Goal: Task Accomplishment & Management: Use online tool/utility

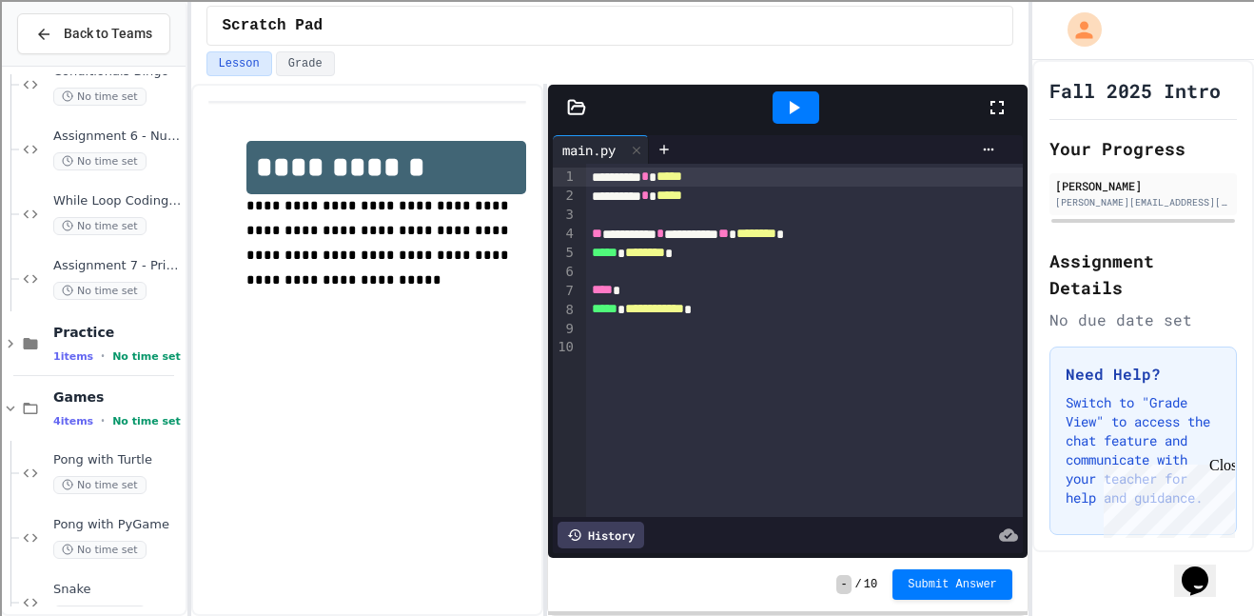
scroll to position [3086, 0]
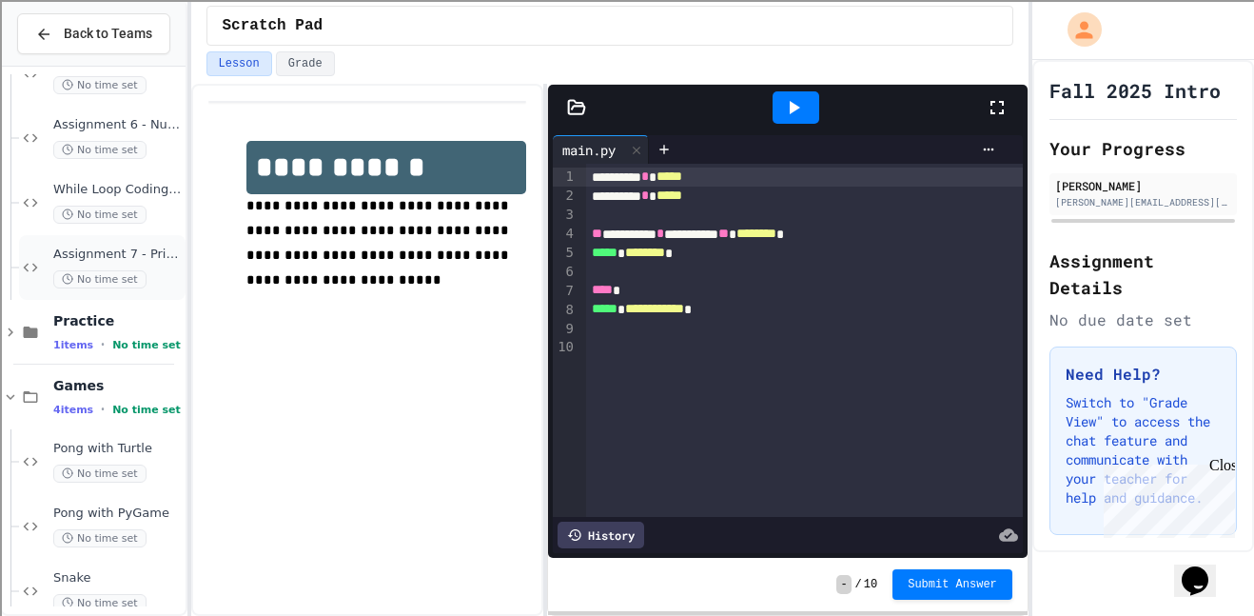
click at [141, 251] on span "Assignment 7 - Printing Patterns" at bounding box center [117, 254] width 128 height 16
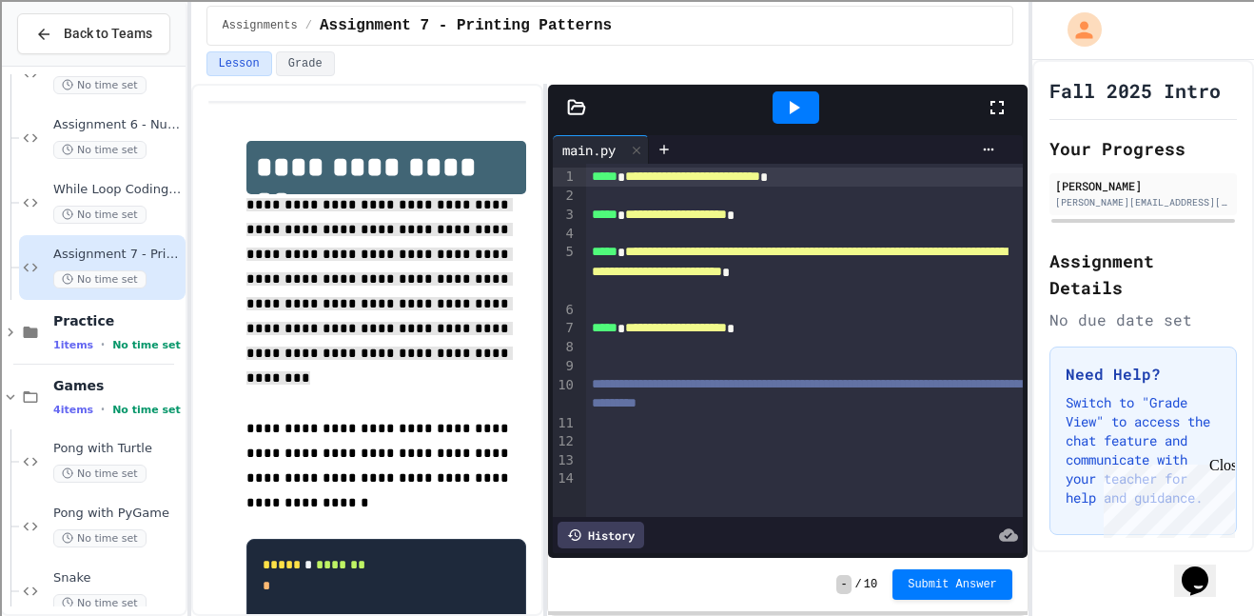
drag, startPoint x: 242, startPoint y: 207, endPoint x: 471, endPoint y: 330, distance: 260.1
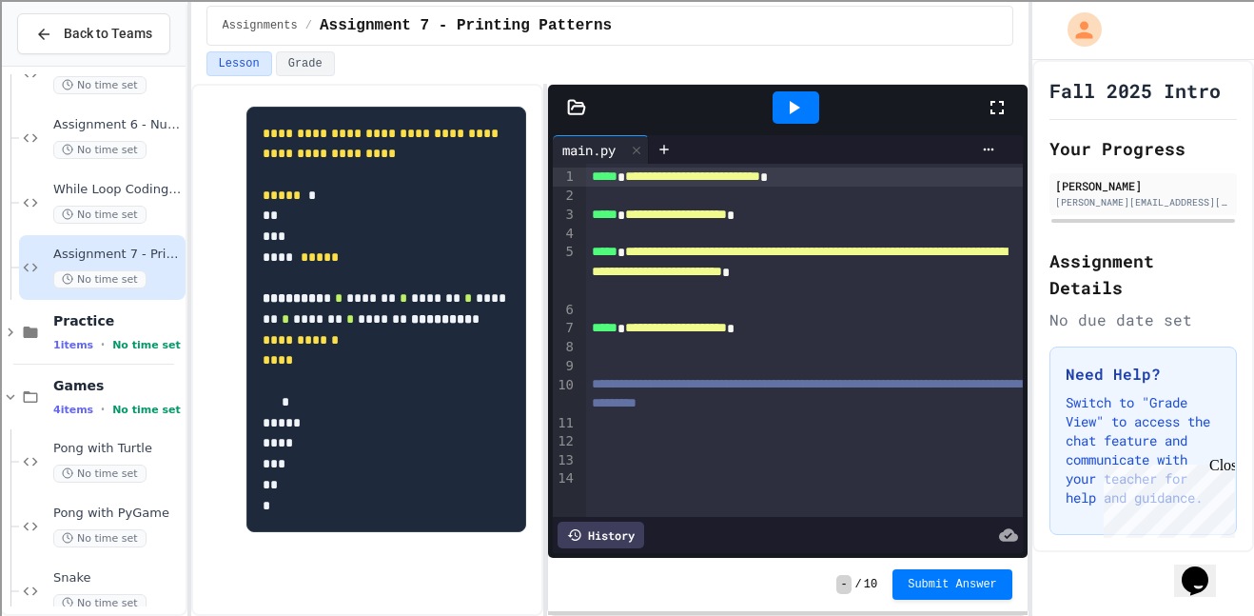
scroll to position [936, 0]
click at [730, 266] on span "**********" at bounding box center [799, 261] width 415 height 32
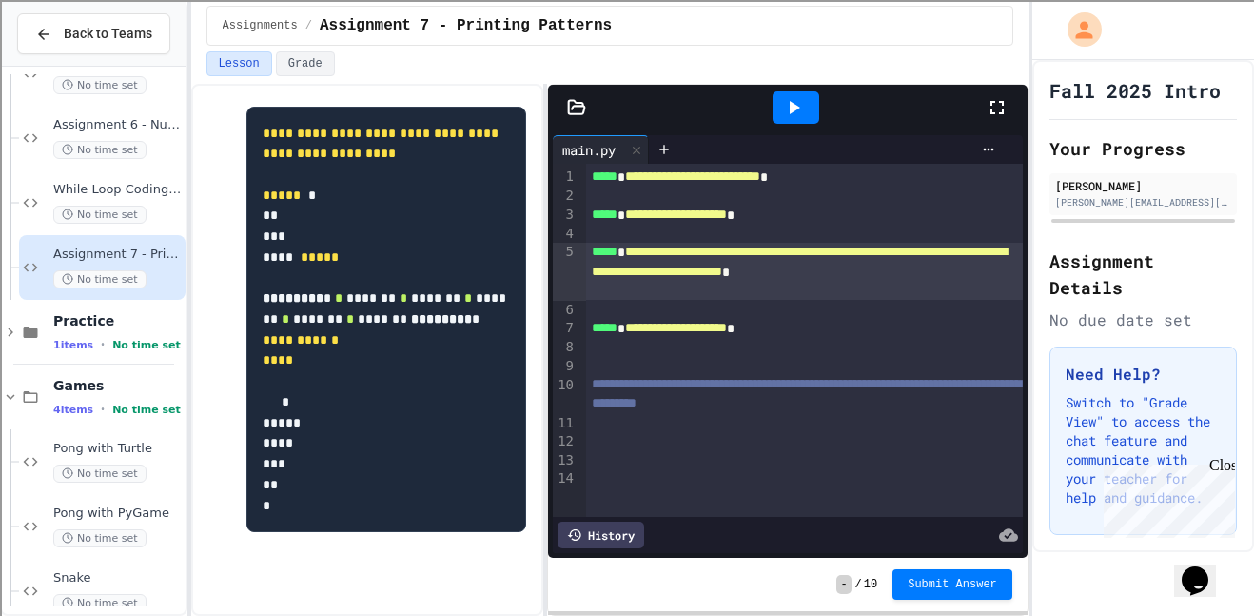
click at [863, 46] on div "Assignments / Assignment 7 - Printing Patterns" at bounding box center [609, 25] width 837 height 51
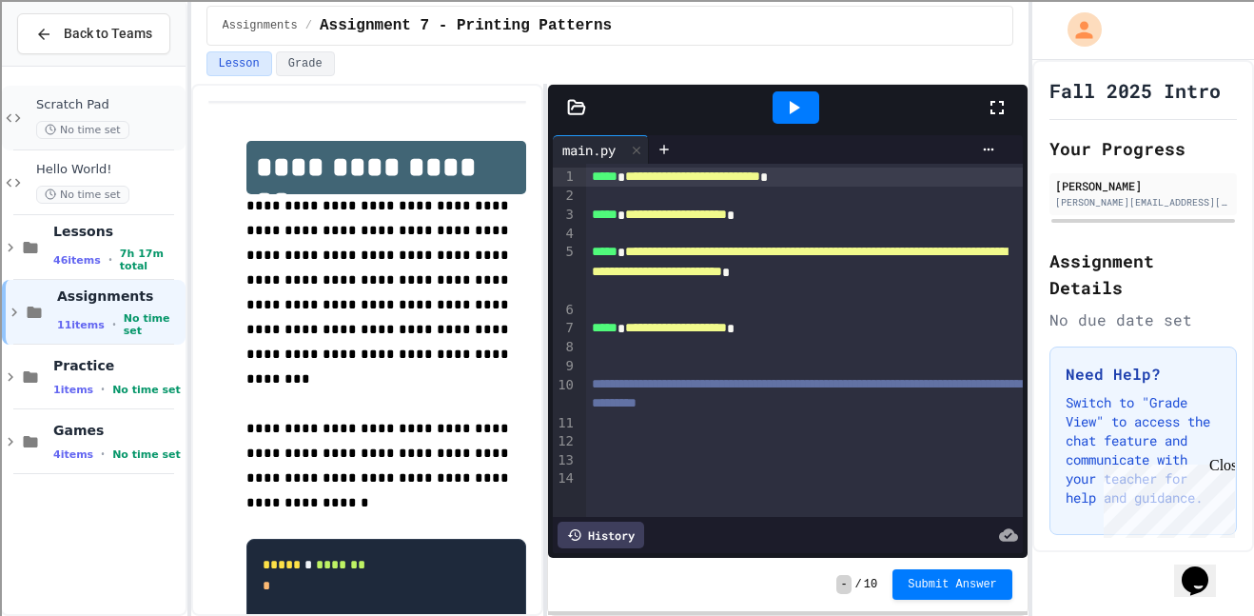
click at [50, 134] on circle at bounding box center [51, 130] width 10 height 10
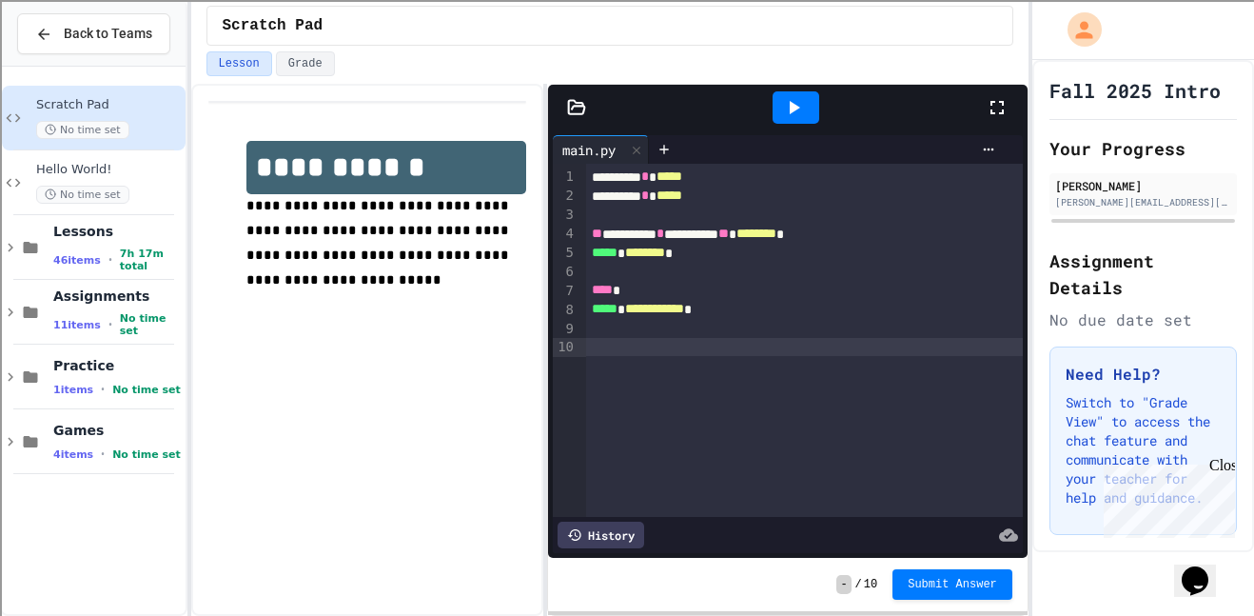
click at [721, 395] on div "**********" at bounding box center [805, 340] width 438 height 353
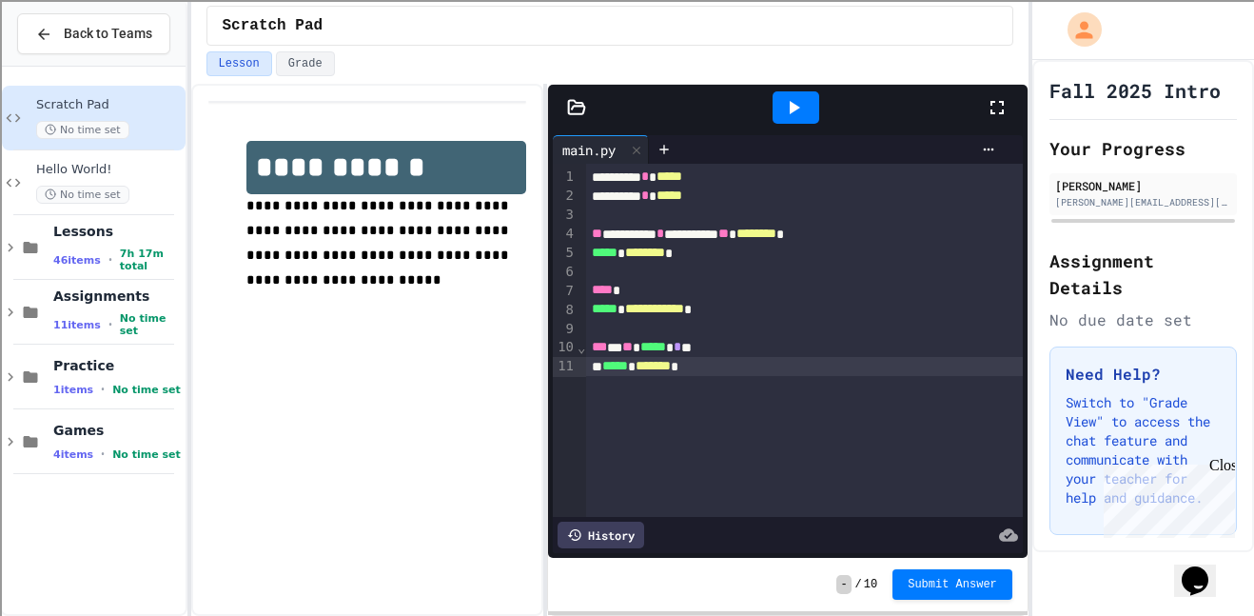
click at [784, 104] on icon at bounding box center [793, 107] width 23 height 23
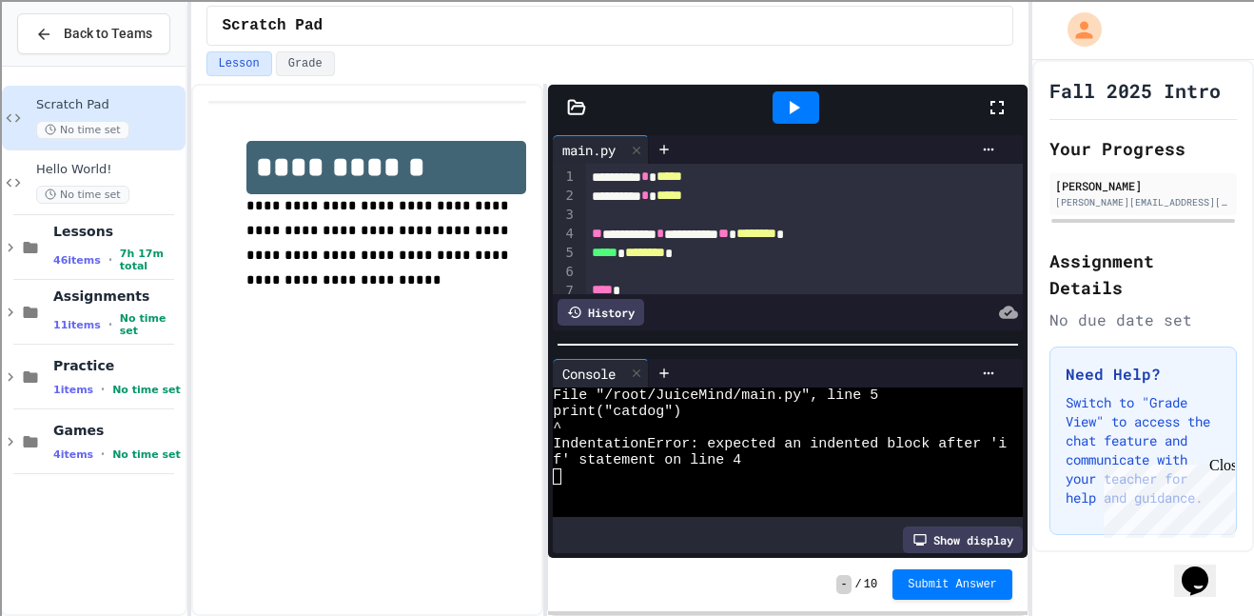
click at [1000, 121] on div at bounding box center [1007, 107] width 42 height 51
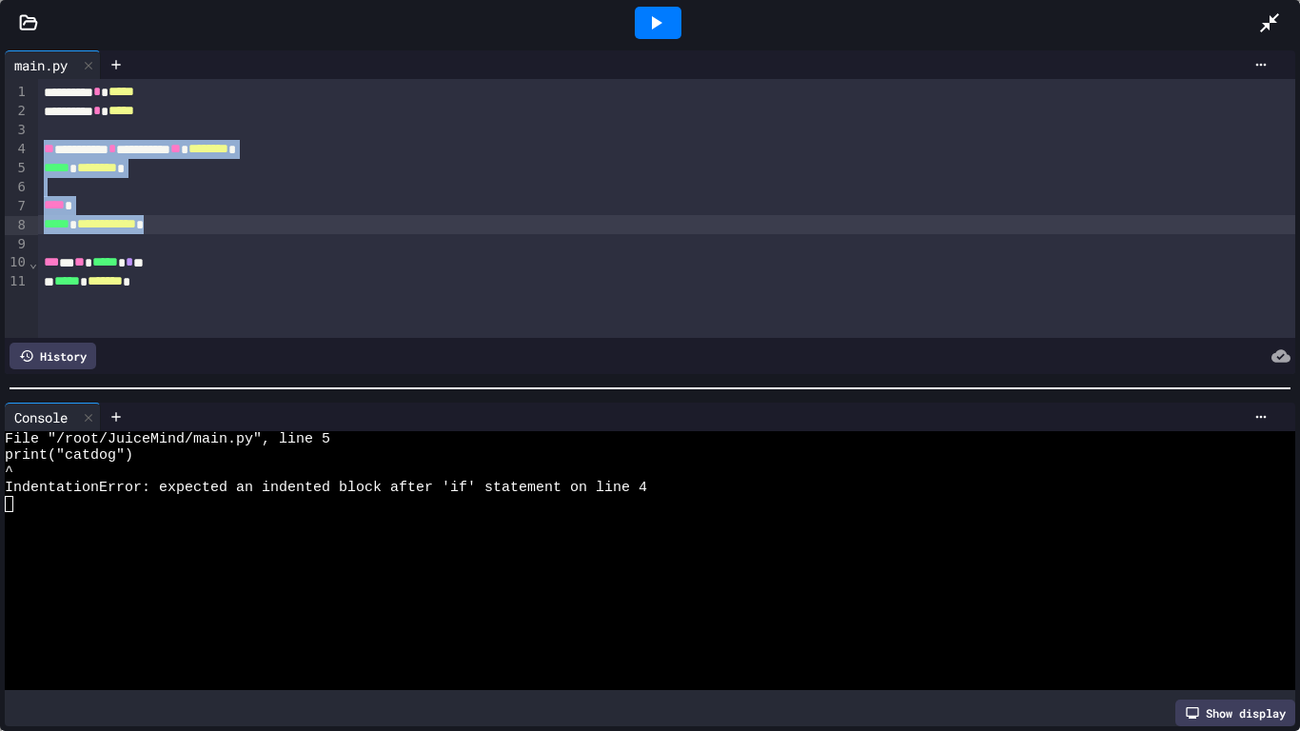
drag, startPoint x: 39, startPoint y: 146, endPoint x: 186, endPoint y: 226, distance: 167.4
click at [186, 226] on div "**********" at bounding box center [667, 208] width 1258 height 259
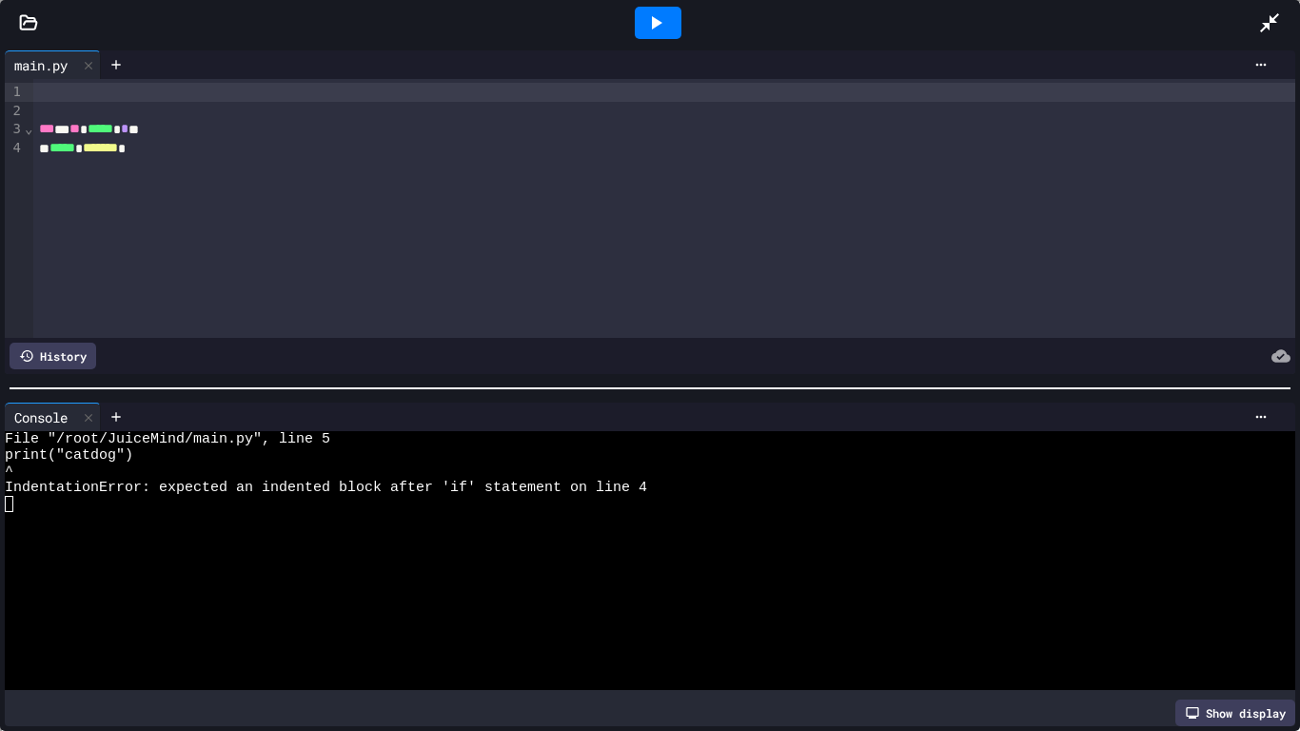
click at [674, 22] on div at bounding box center [658, 23] width 47 height 32
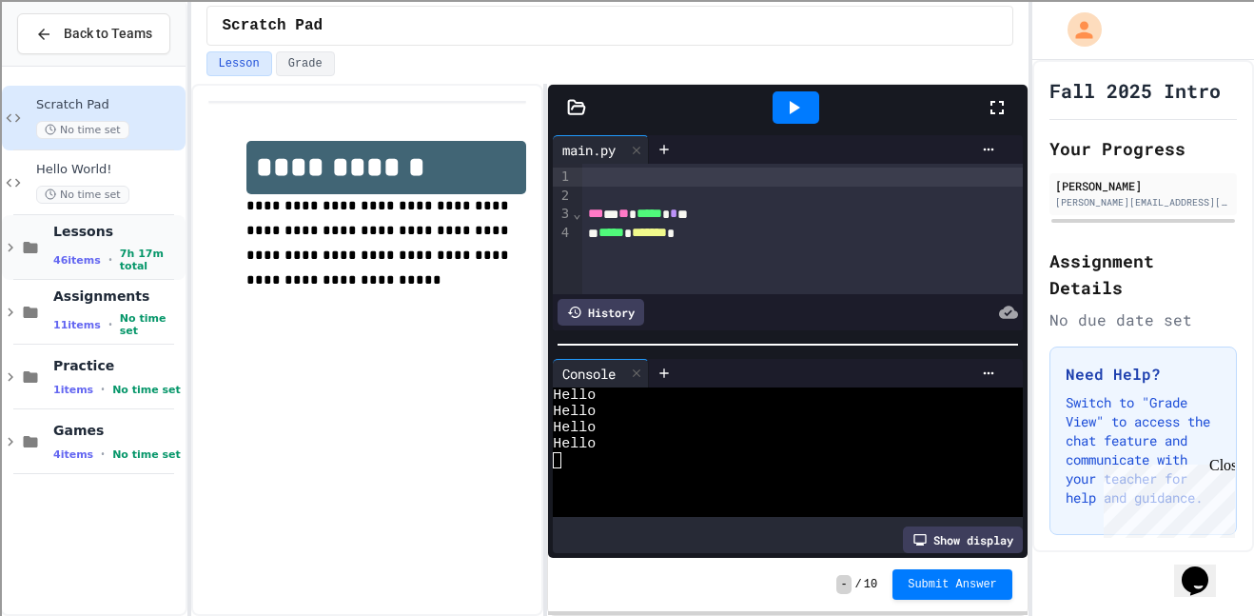
click at [108, 261] on span "•" at bounding box center [110, 259] width 4 height 15
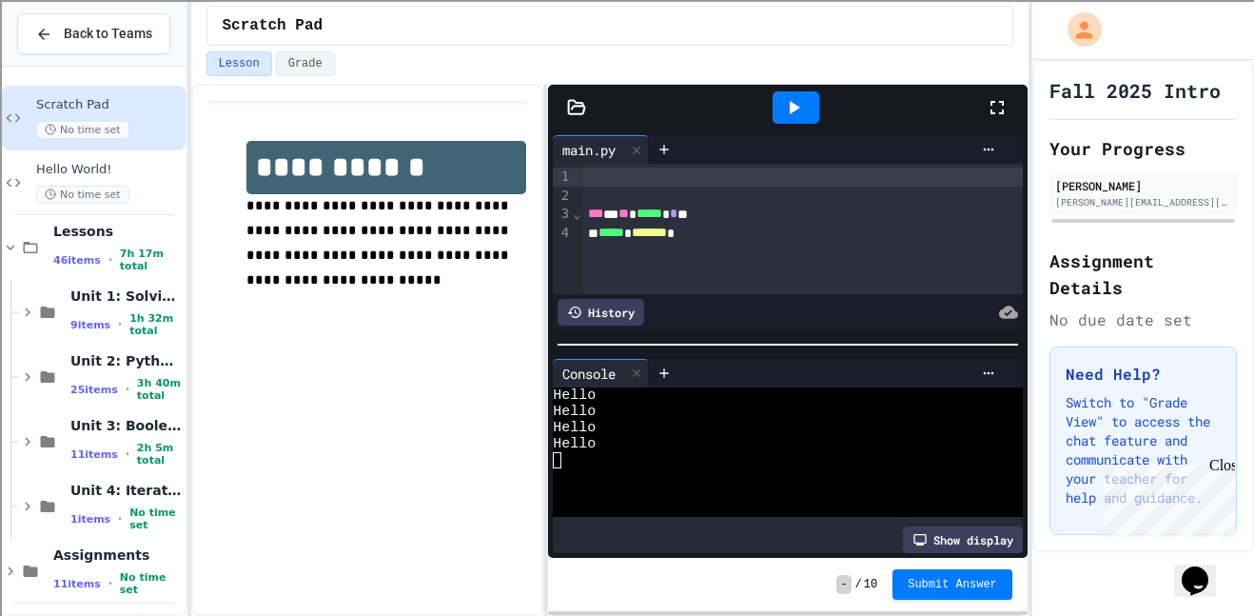
scroll to position [138, 0]
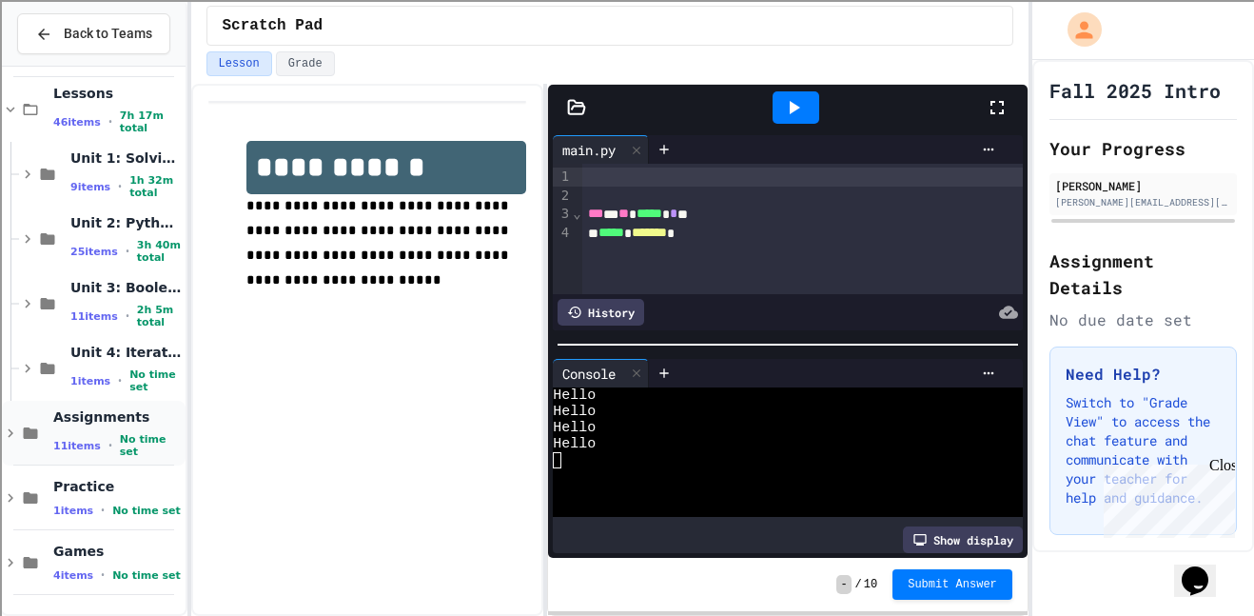
click at [16, 422] on div "Assignments 11 items • No time set" at bounding box center [94, 433] width 184 height 65
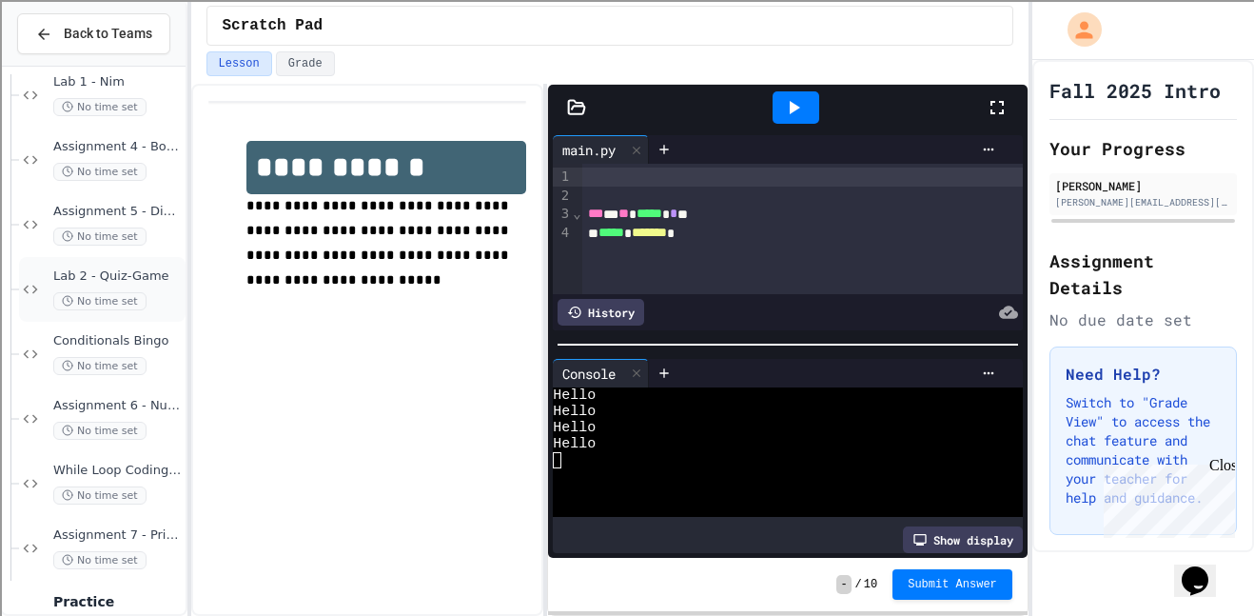
scroll to position [850, 0]
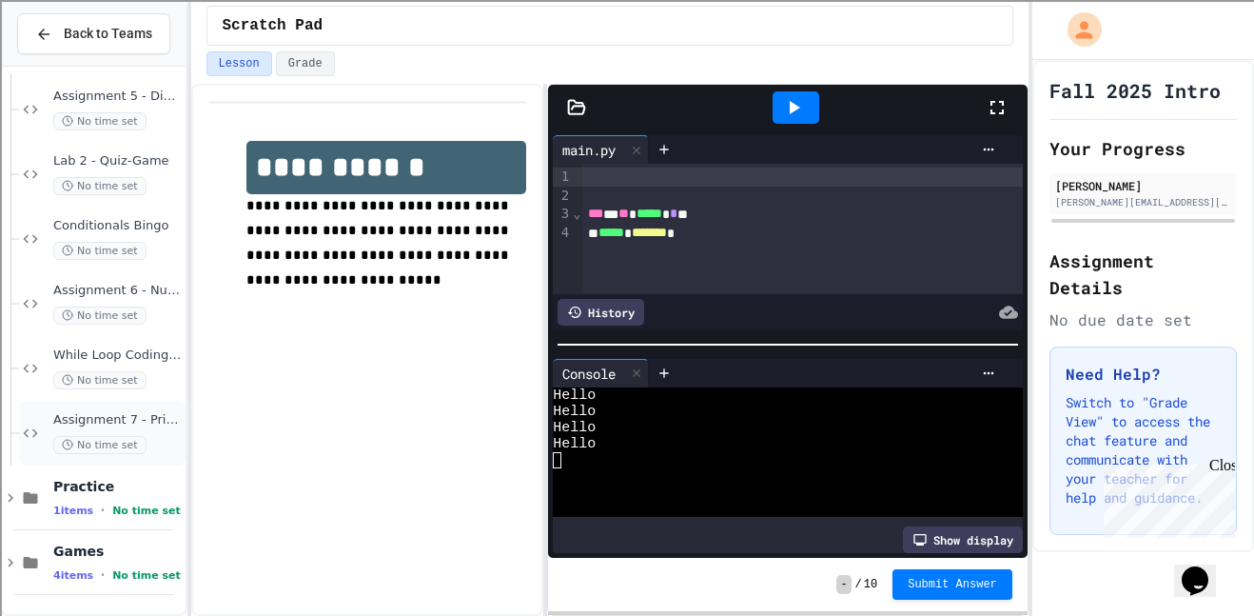
click at [60, 431] on div "Assignment 7 - Printing Patterns No time set" at bounding box center [117, 433] width 128 height 42
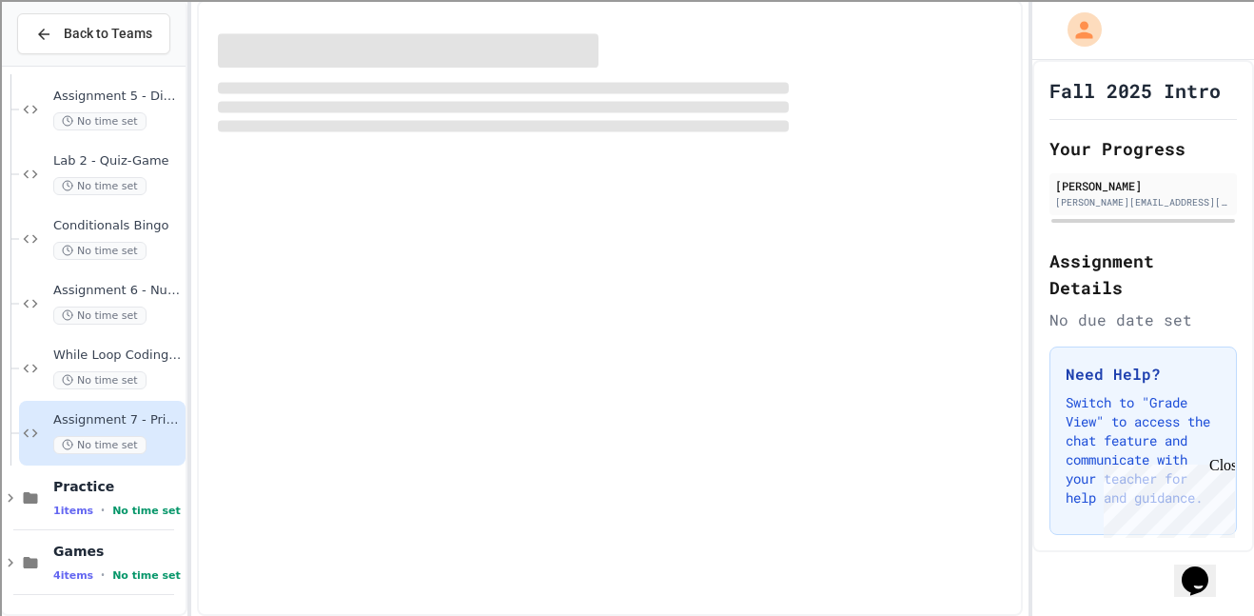
scroll to position [827, 0]
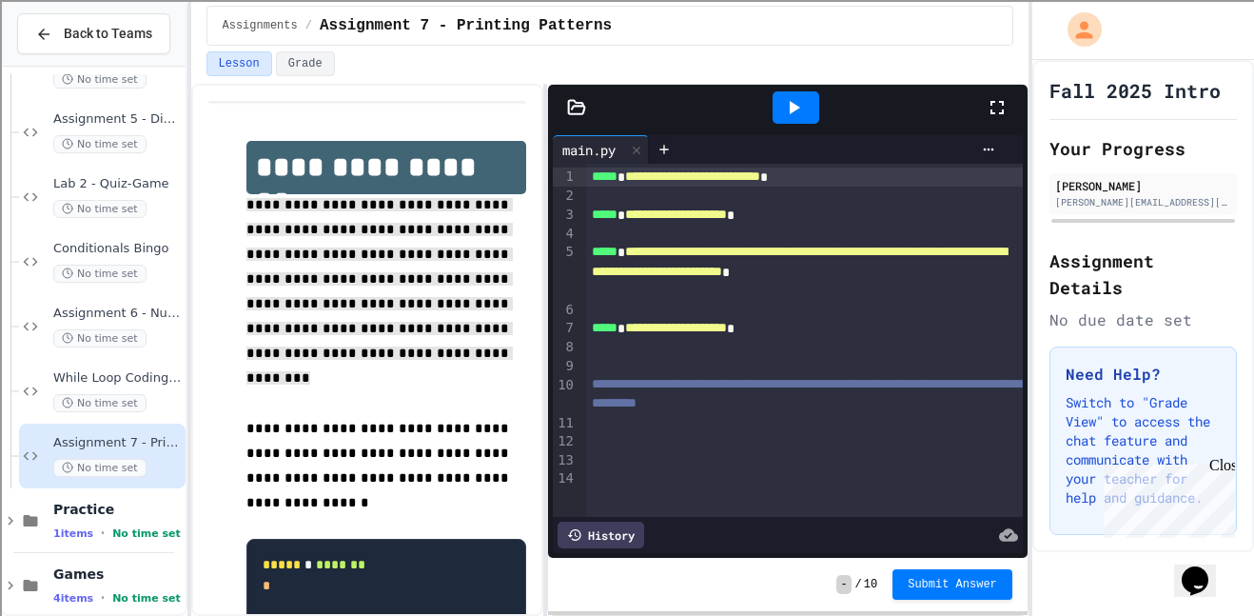
drag, startPoint x: 243, startPoint y: 202, endPoint x: 467, endPoint y: 324, distance: 255.5
click at [513, 422] on span "**********" at bounding box center [379, 466] width 266 height 88
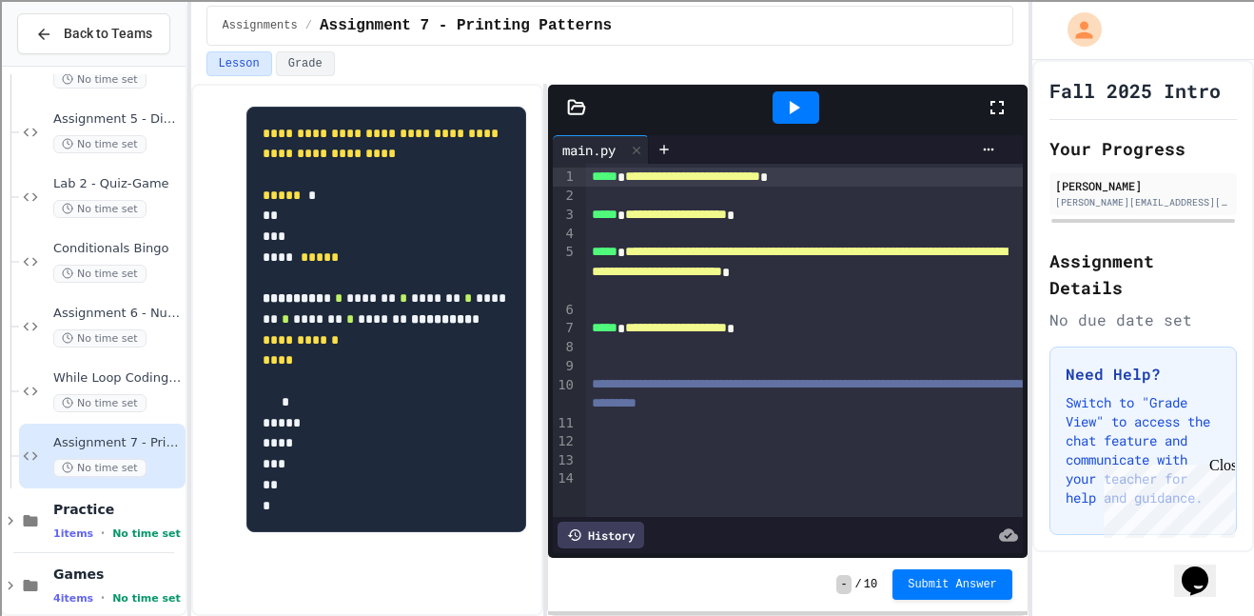
scroll to position [757, 0]
